Goal: Navigation & Orientation: Go to known website

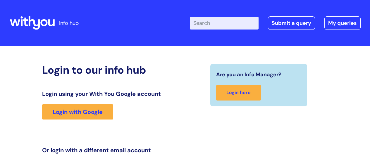
scroll to position [89, 0]
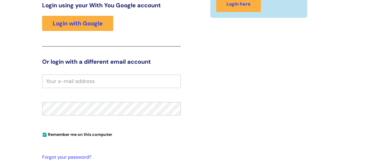
scroll to position [104, 0]
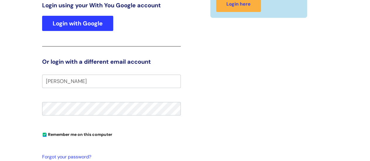
type input "[PERSON_NAME]"
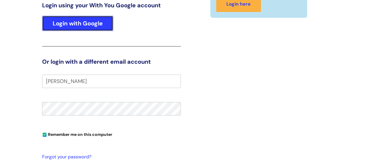
click at [87, 22] on link "Login with Google" at bounding box center [77, 23] width 71 height 15
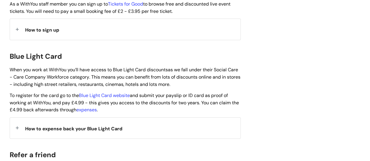
scroll to position [586, 0]
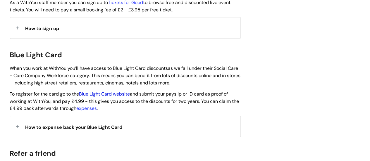
click at [100, 91] on link "Blue Light Card website" at bounding box center [104, 94] width 51 height 6
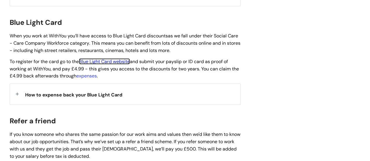
scroll to position [611, 0]
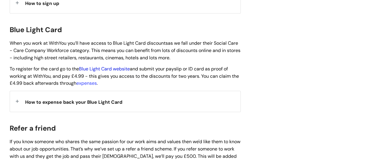
click at [120, 66] on link "Blue Light Card website" at bounding box center [104, 69] width 51 height 6
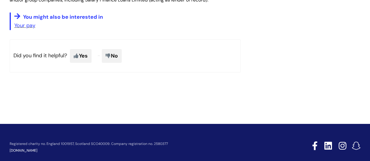
scroll to position [800, 0]
